Goal: Transaction & Acquisition: Purchase product/service

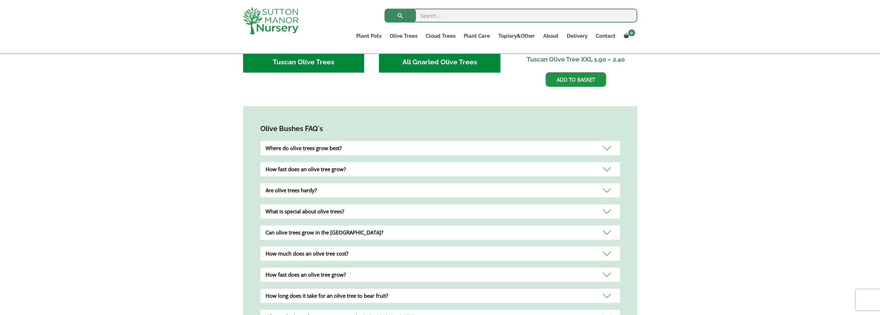
scroll to position [449, 0]
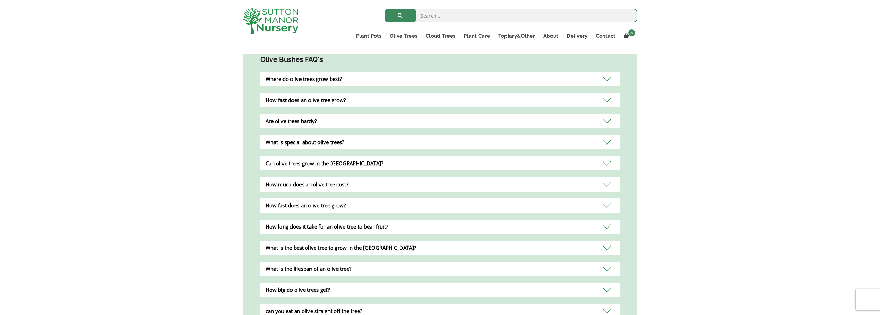
click at [376, 72] on div "Where do olive trees grow best?" at bounding box center [440, 79] width 360 height 14
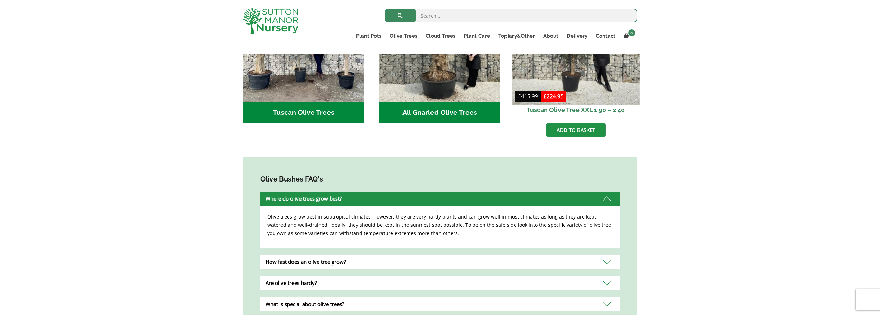
scroll to position [242, 0]
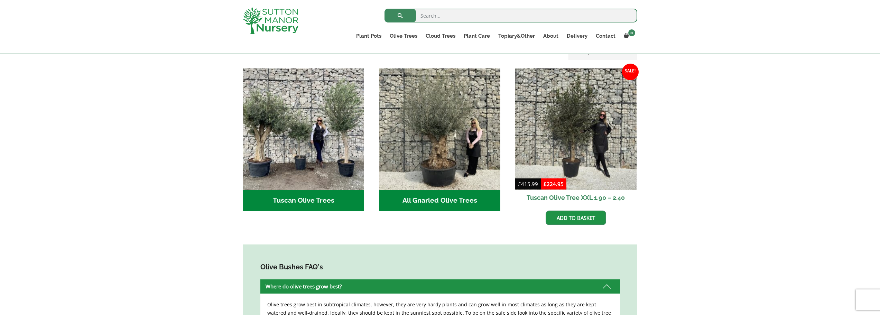
click at [434, 190] on h2 "All Gnarled Olive Trees (142)" at bounding box center [439, 200] width 121 height 21
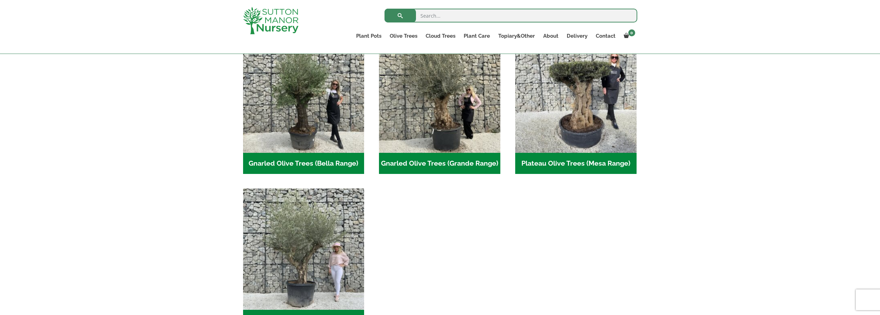
scroll to position [160, 0]
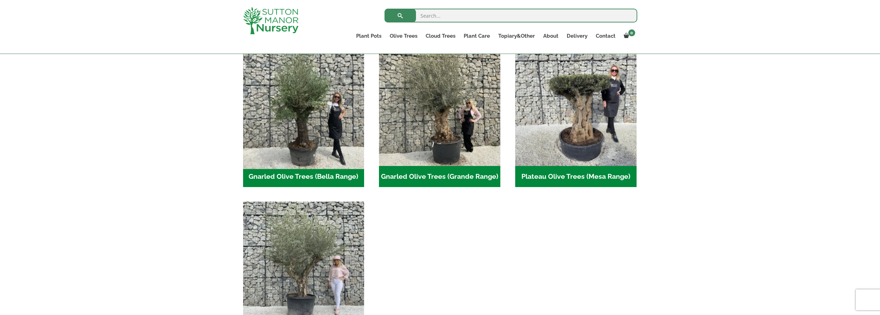
click at [310, 117] on img "Visit product category Gnarled Olive Trees (Bella Range)" at bounding box center [303, 104] width 127 height 127
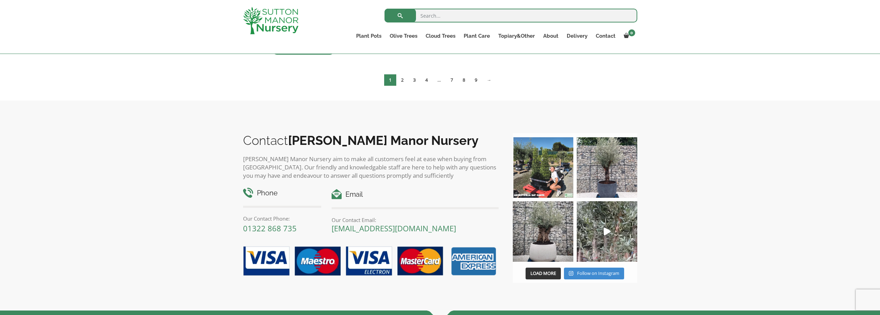
scroll to position [506, 0]
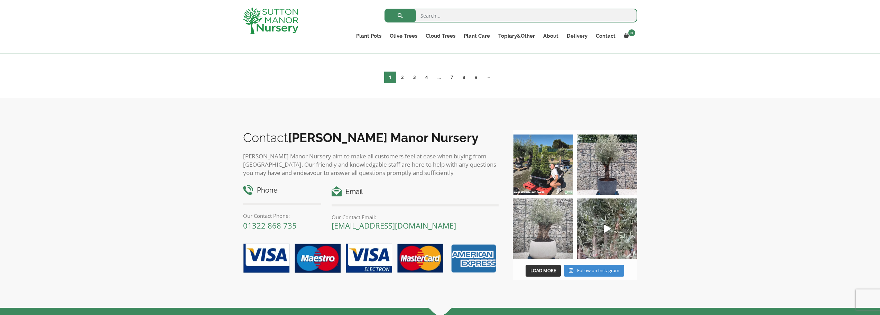
click at [539, 234] on img at bounding box center [543, 228] width 60 height 60
